Goal: Task Accomplishment & Management: Use online tool/utility

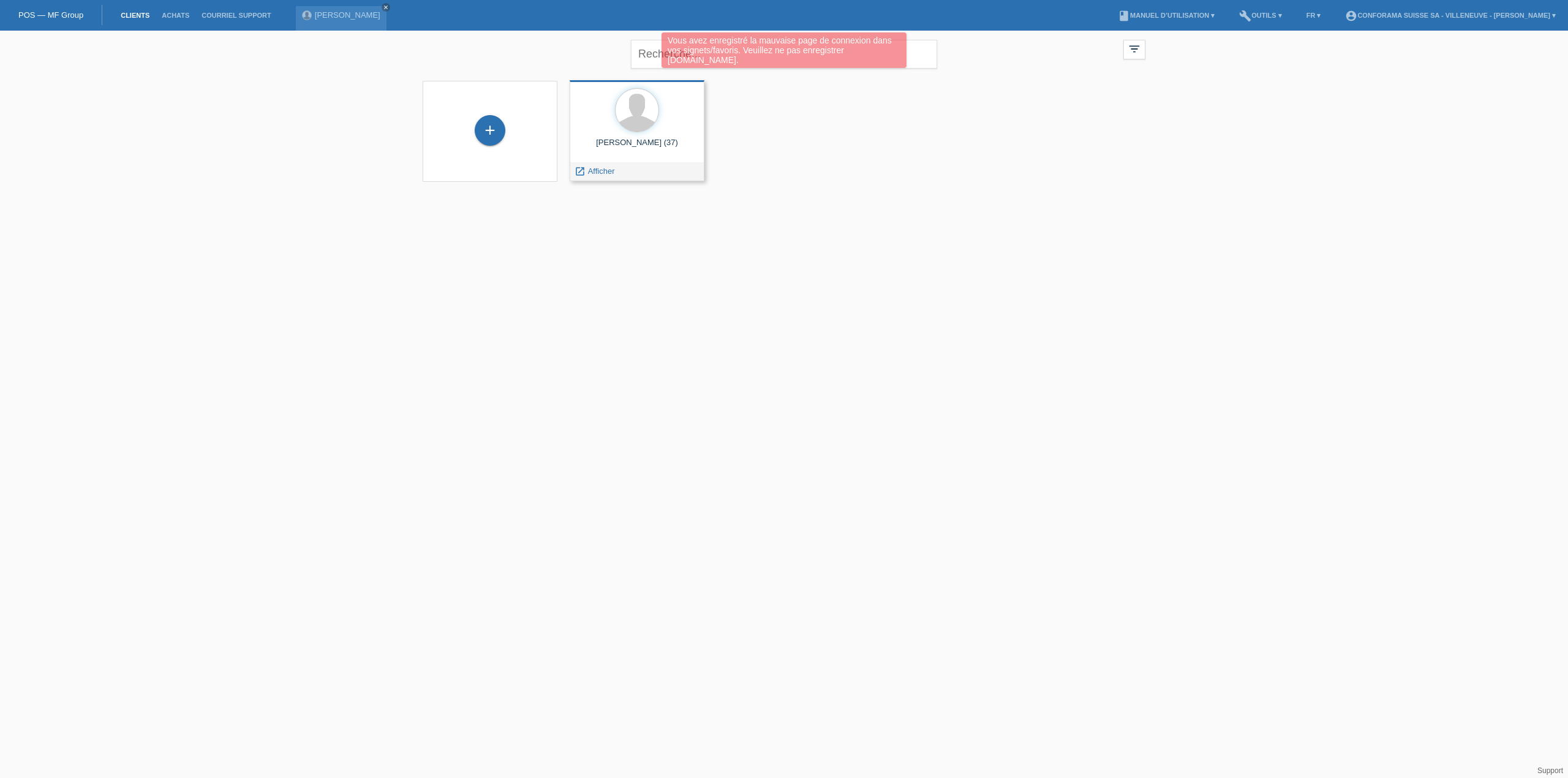
click at [628, 136] on div "Victor Guillemin (37) launch Afficher" at bounding box center [636, 130] width 135 height 101
click at [1075, 197] on html "Vous avez enregistré la mauvaise page de connexion dans vos signets/favoris. Ve…" at bounding box center [784, 98] width 1568 height 197
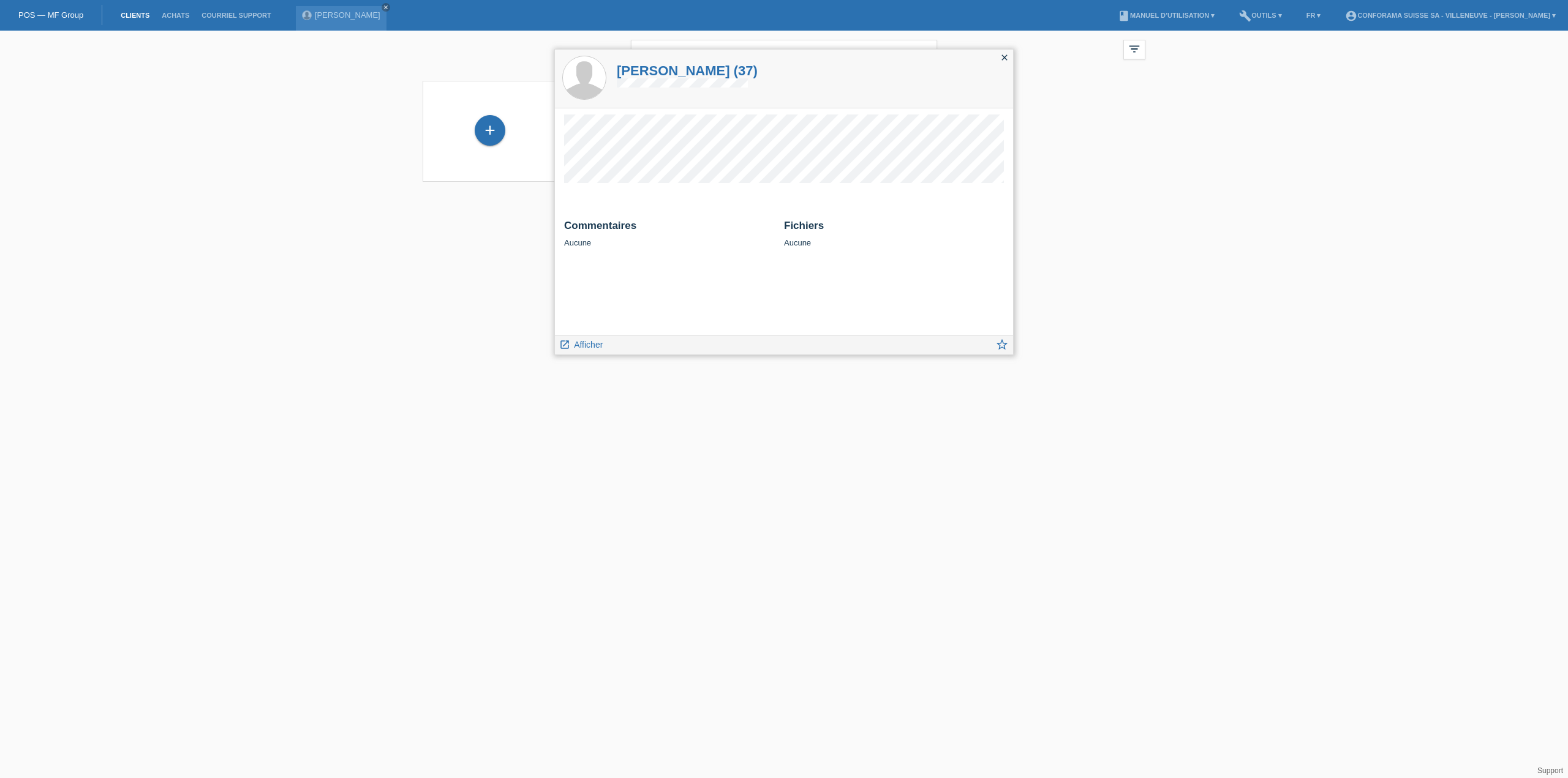
click at [1005, 60] on icon "close" at bounding box center [1004, 57] width 10 height 10
click at [602, 167] on span "Afficher" at bounding box center [601, 171] width 27 height 9
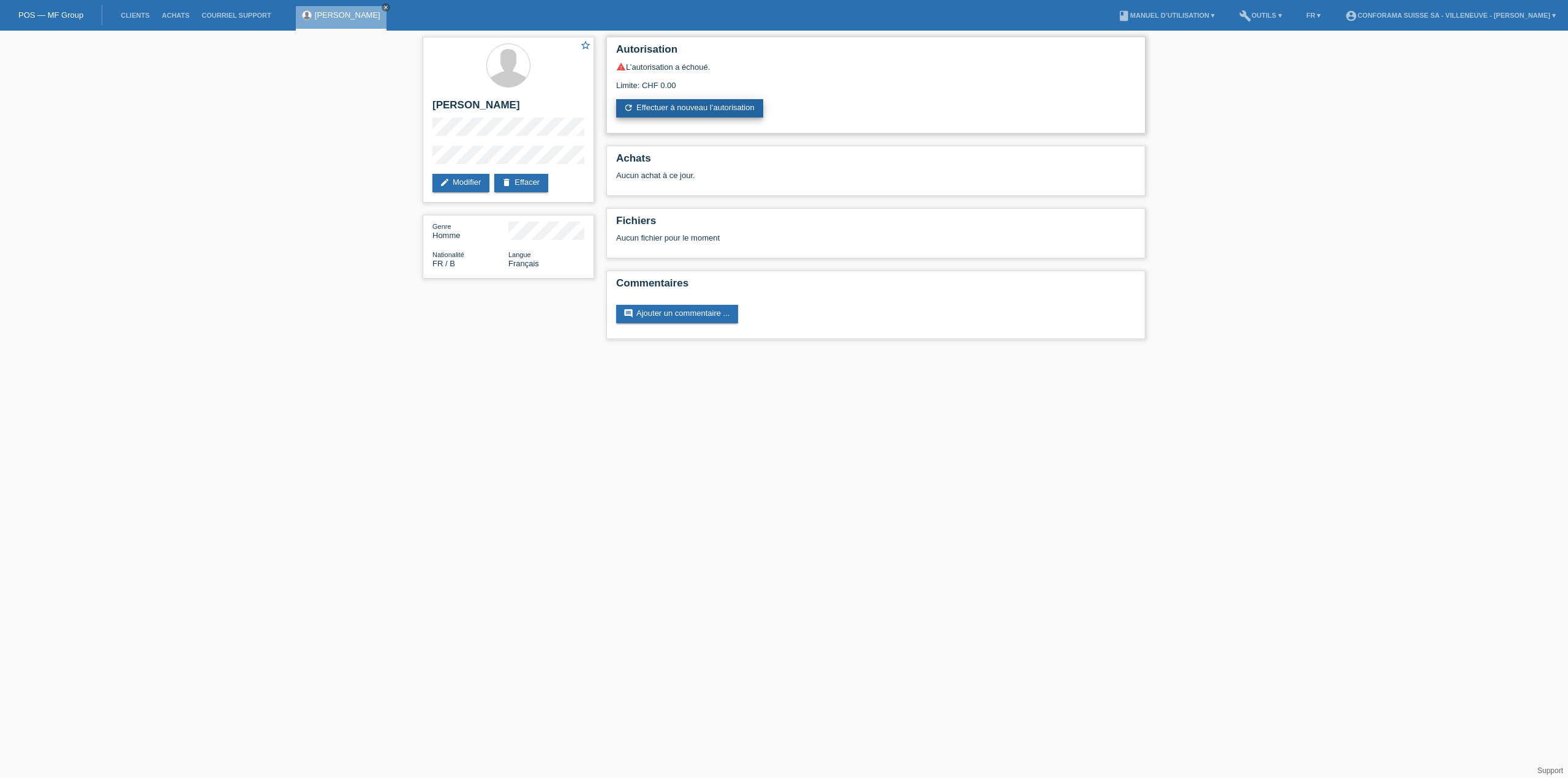
click at [674, 107] on link "refresh Effectuer à nouveau l’autorisation" at bounding box center [690, 108] width 147 height 19
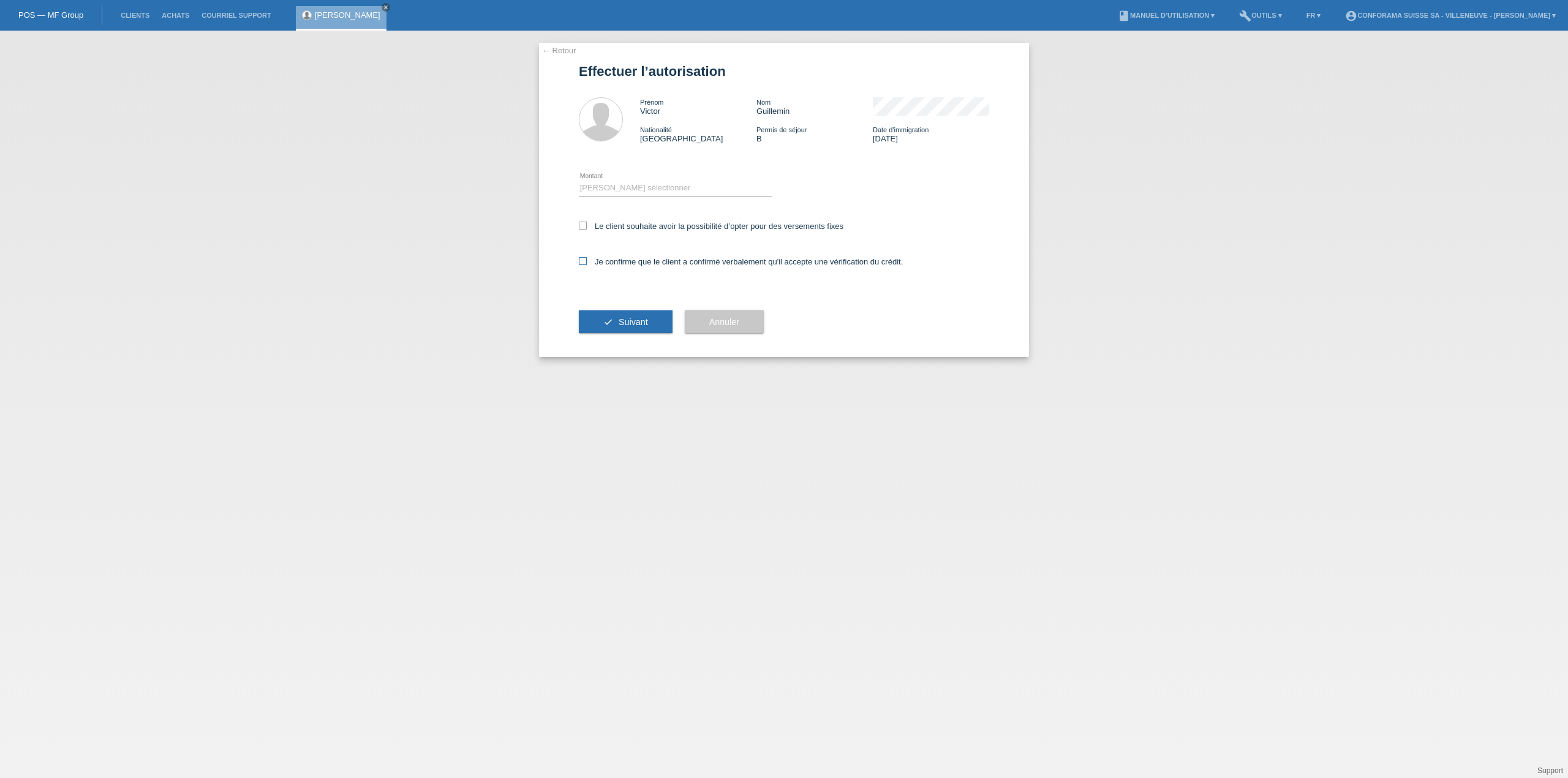
click at [584, 259] on icon at bounding box center [582, 261] width 8 height 8
click at [584, 259] on input "Je confirme que le client a confirmé verbalement qu'il accepte une vérification…" at bounding box center [582, 261] width 8 height 8
checkbox input "true"
click at [628, 185] on select "Veuillez sélectionner CHF 1.00 - CHF 499.00 CHF 500.00 - CHF 1'999.00 CHF 2'000…" at bounding box center [674, 188] width 193 height 15
select select "1"
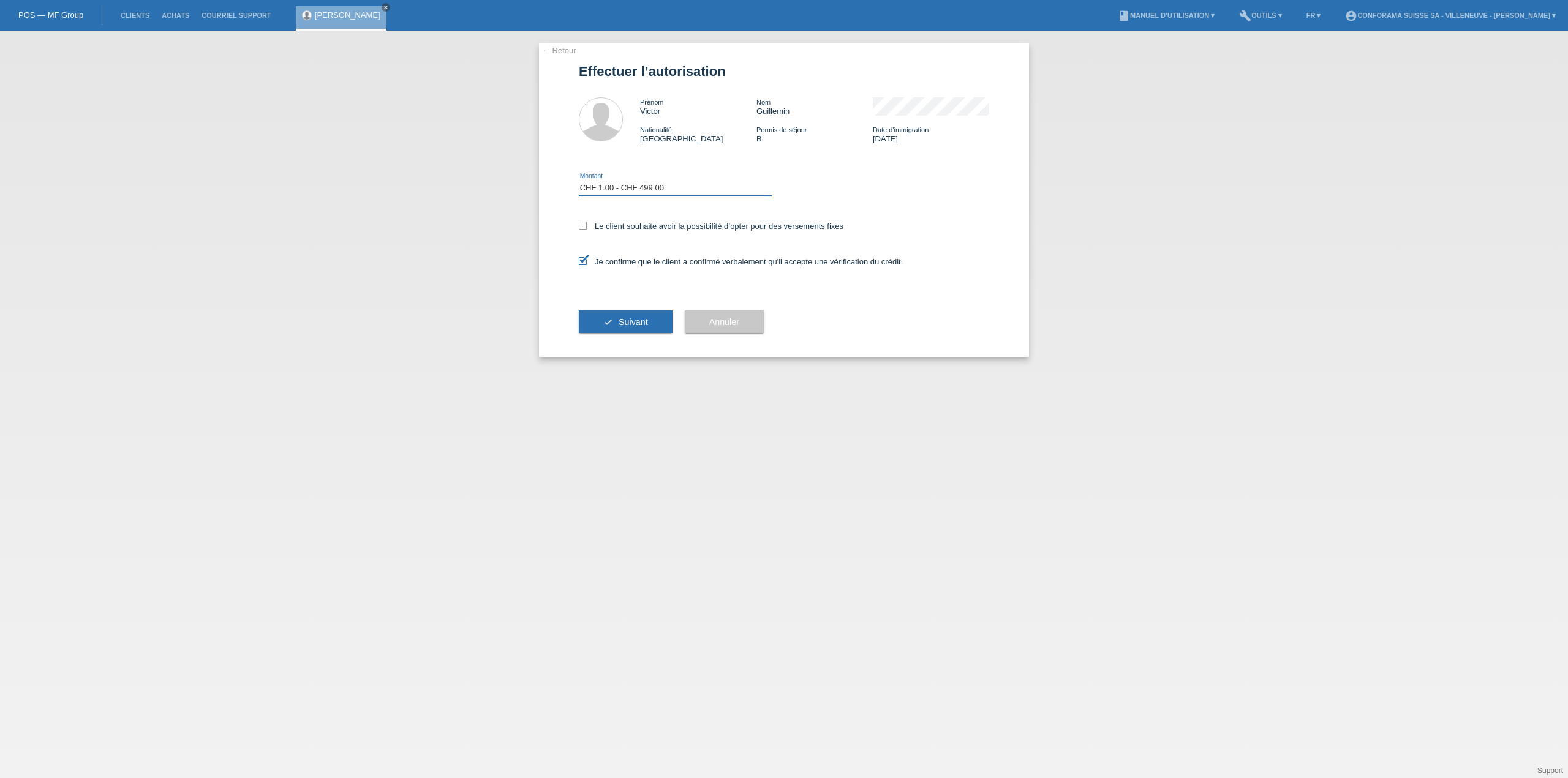
click at [578, 181] on select "Veuillez sélectionner CHF 1.00 - CHF 499.00 CHF 500.00 - CHF 1'999.00 CHF 2'000…" at bounding box center [674, 188] width 193 height 15
click at [642, 318] on span "Suivant" at bounding box center [633, 322] width 29 height 10
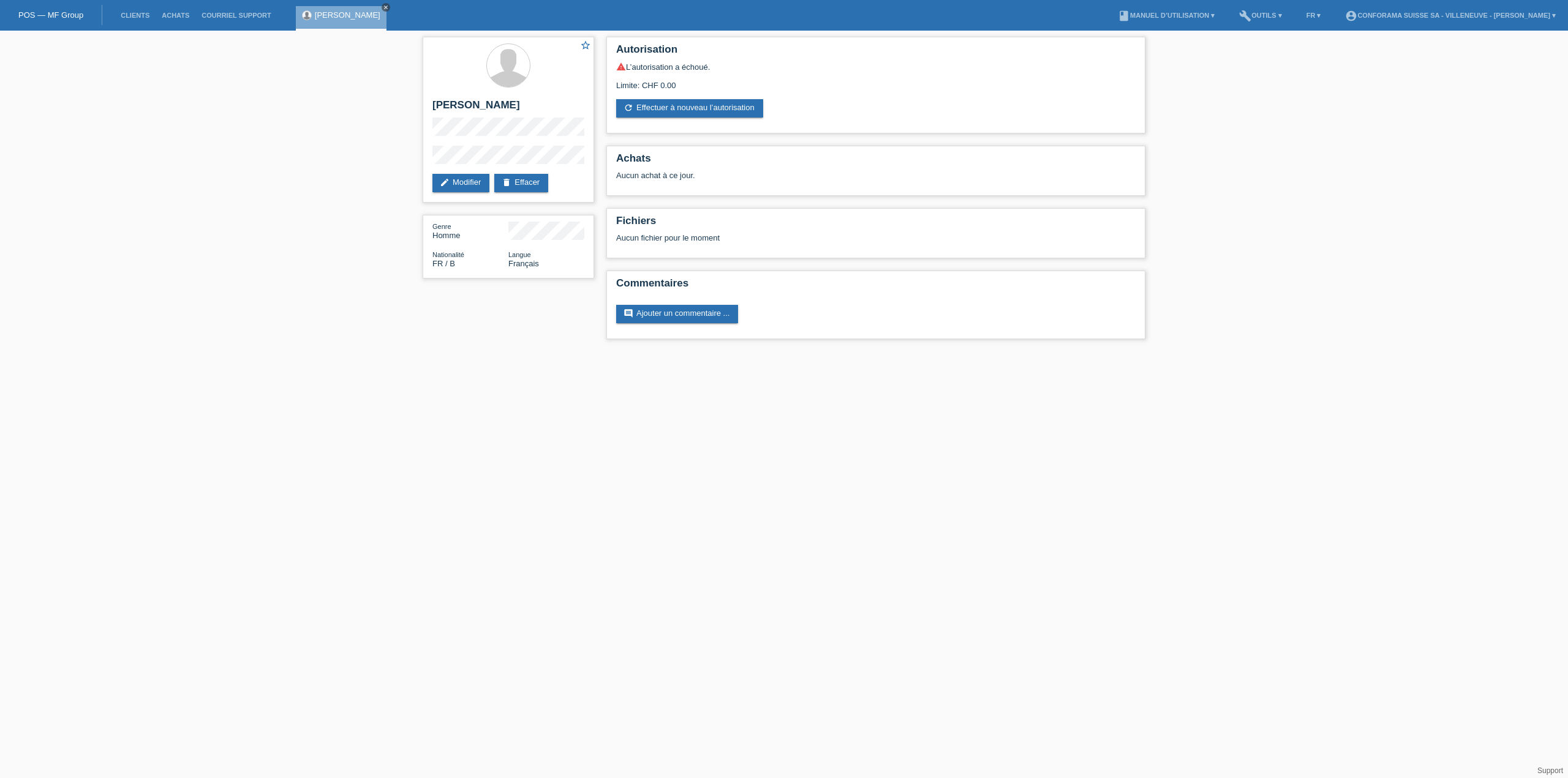
click at [383, 6] on icon "close" at bounding box center [386, 7] width 6 height 6
